Goal: Task Accomplishment & Management: Use online tool/utility

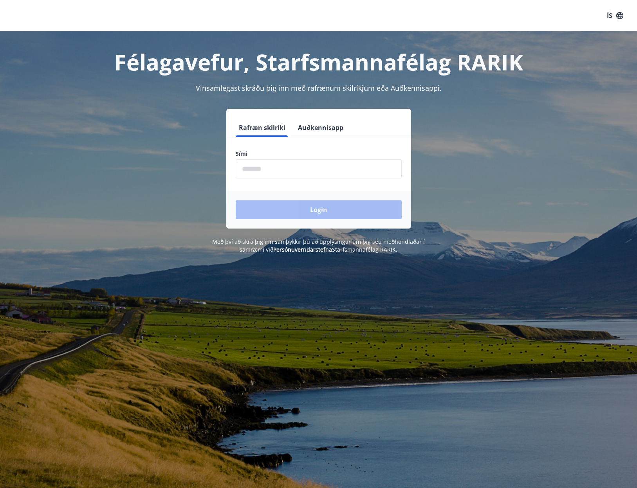
click at [254, 165] on input "phone" at bounding box center [319, 168] width 166 height 19
type input "********"
click at [285, 205] on button "Login" at bounding box center [319, 209] width 166 height 19
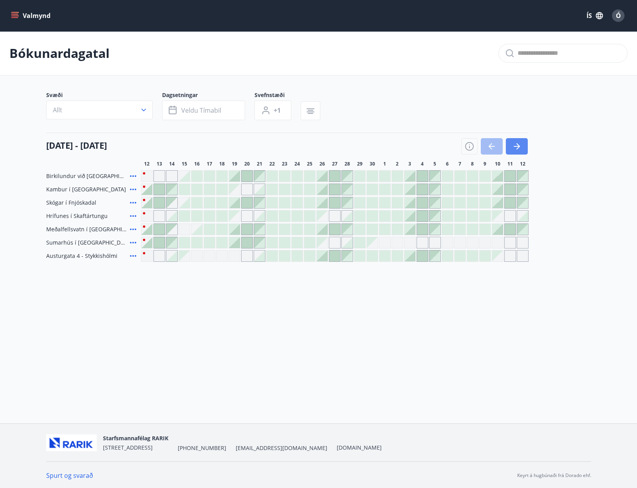
click at [518, 147] on icon "button" at bounding box center [516, 146] width 6 height 1
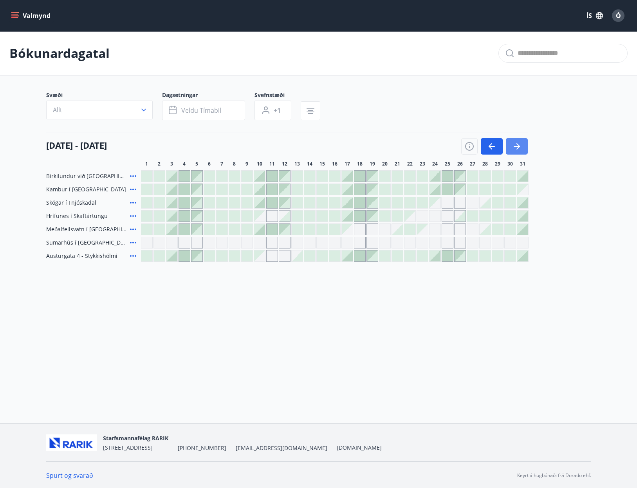
click at [514, 147] on icon "button" at bounding box center [516, 146] width 6 height 1
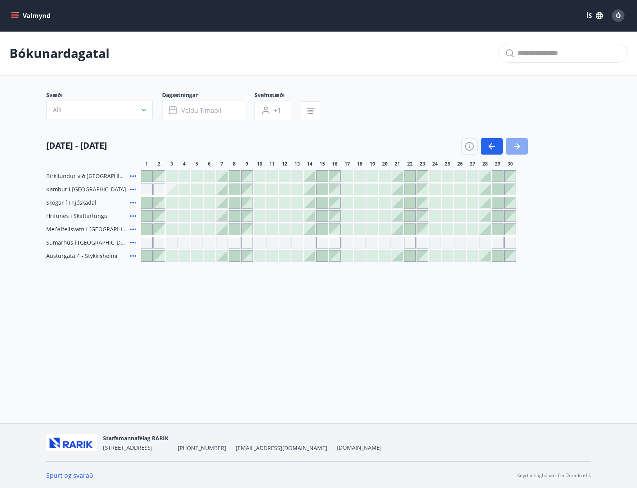
click at [520, 145] on icon "button" at bounding box center [516, 146] width 9 height 9
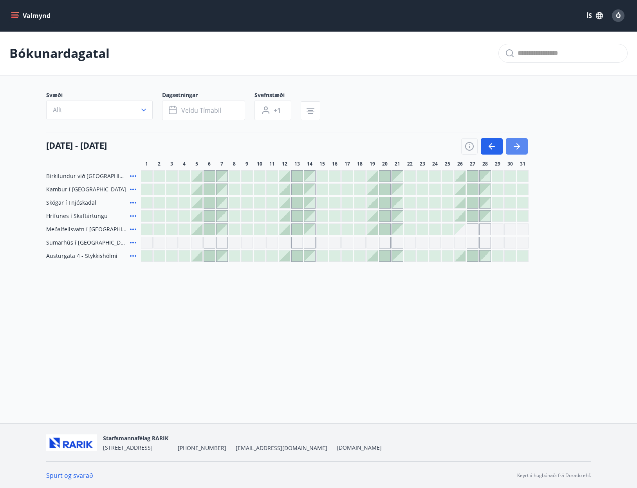
click at [520, 142] on icon "button" at bounding box center [516, 146] width 9 height 9
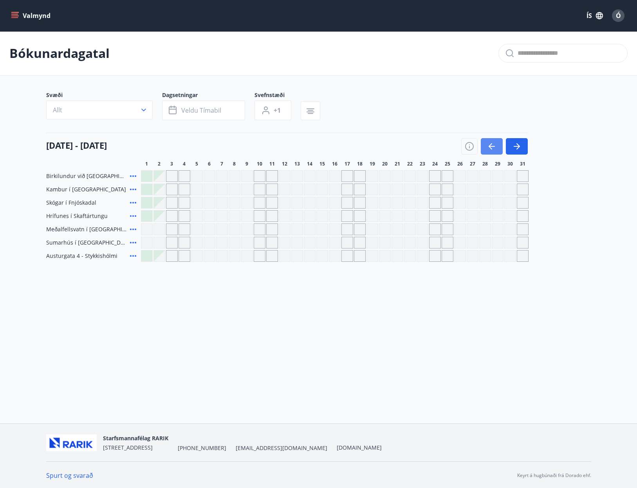
click at [482, 145] on button "button" at bounding box center [491, 146] width 22 height 16
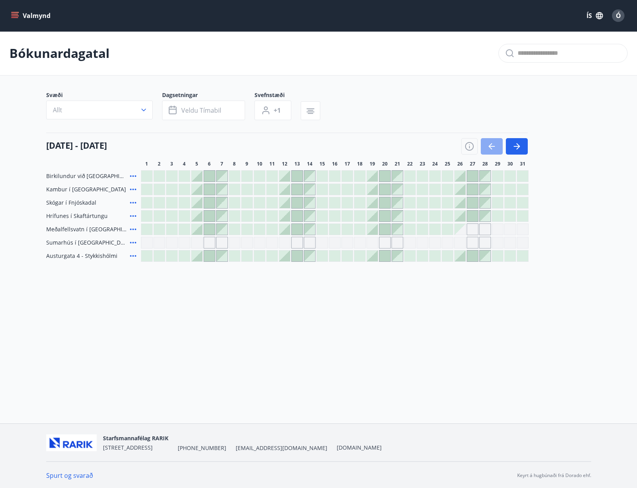
click at [489, 142] on icon "button" at bounding box center [491, 146] width 9 height 9
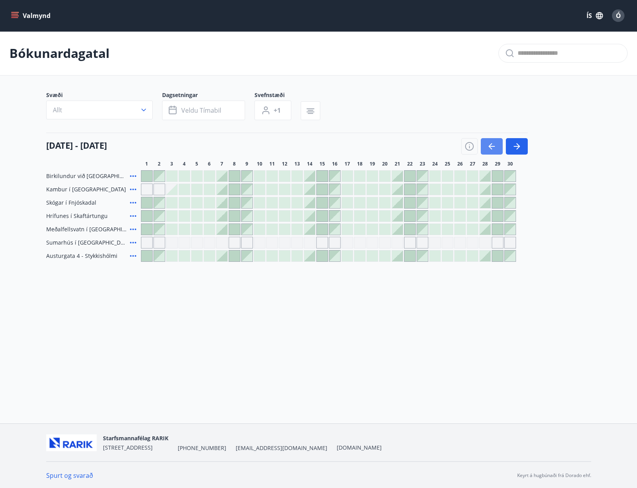
click at [488, 147] on icon "button" at bounding box center [491, 146] width 9 height 9
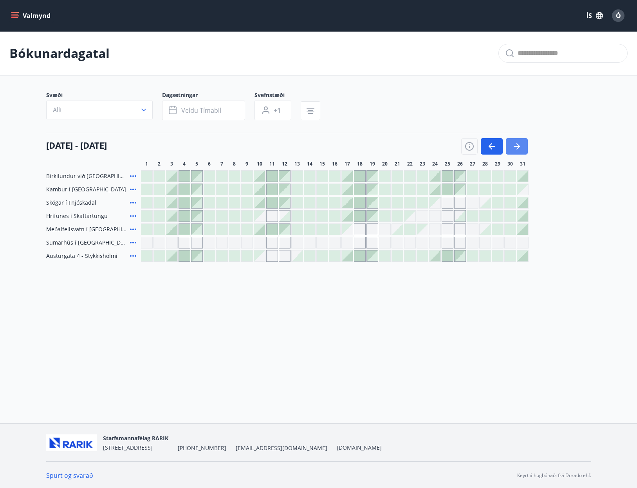
click at [515, 145] on icon "button" at bounding box center [516, 146] width 9 height 9
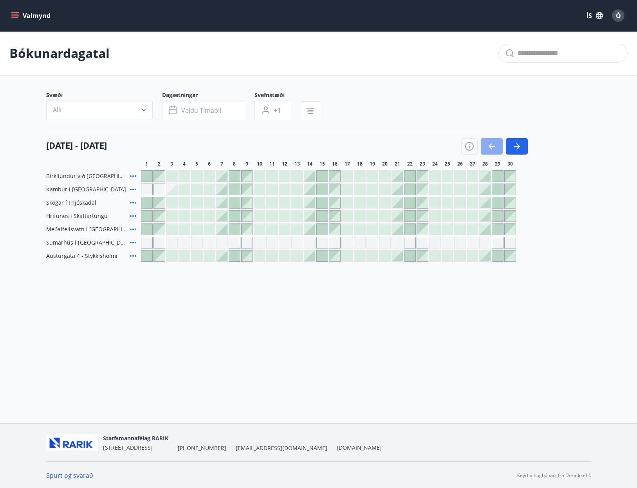
click at [490, 147] on icon "button" at bounding box center [491, 146] width 6 height 1
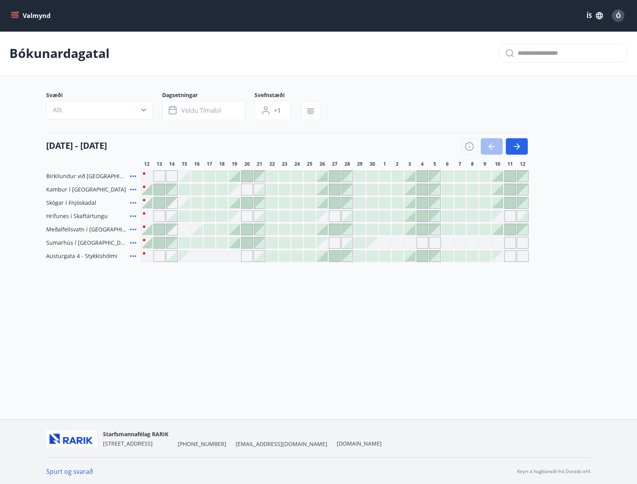
click at [149, 333] on div "Valmynd ÍS Ó Bókunardagatal Svæði Allt Dagsetningar Veldu tímabil Svefnstæði +1…" at bounding box center [318, 209] width 637 height 419
